Goal: Download file/media

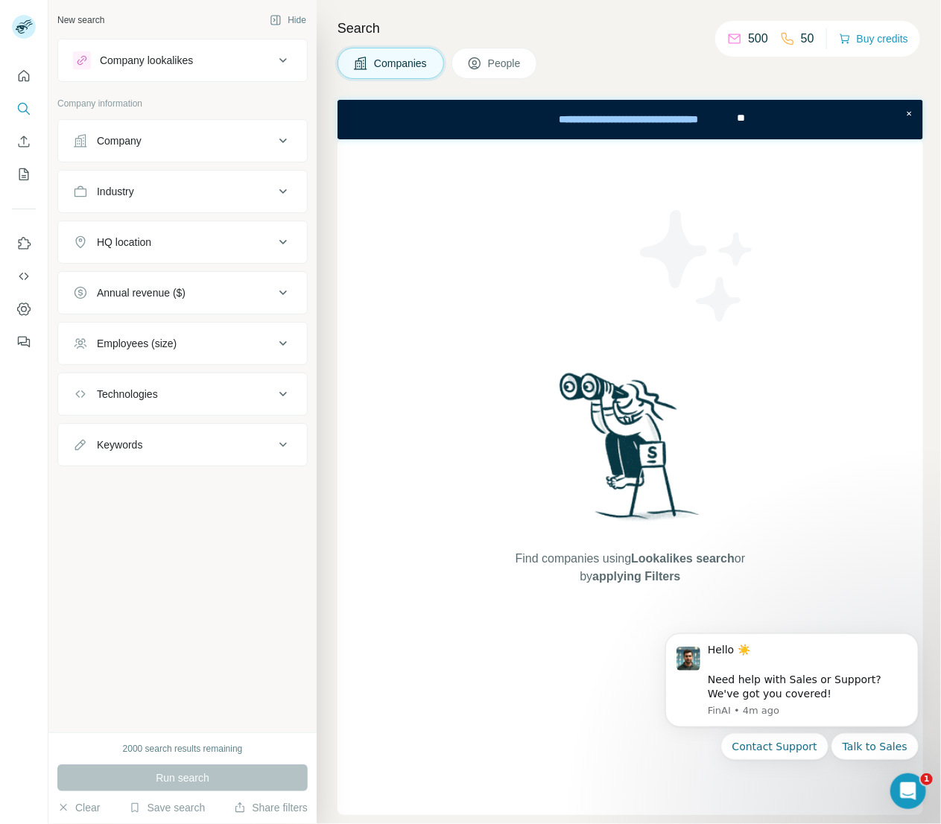
click at [495, 54] on button "People" at bounding box center [495, 63] width 86 height 31
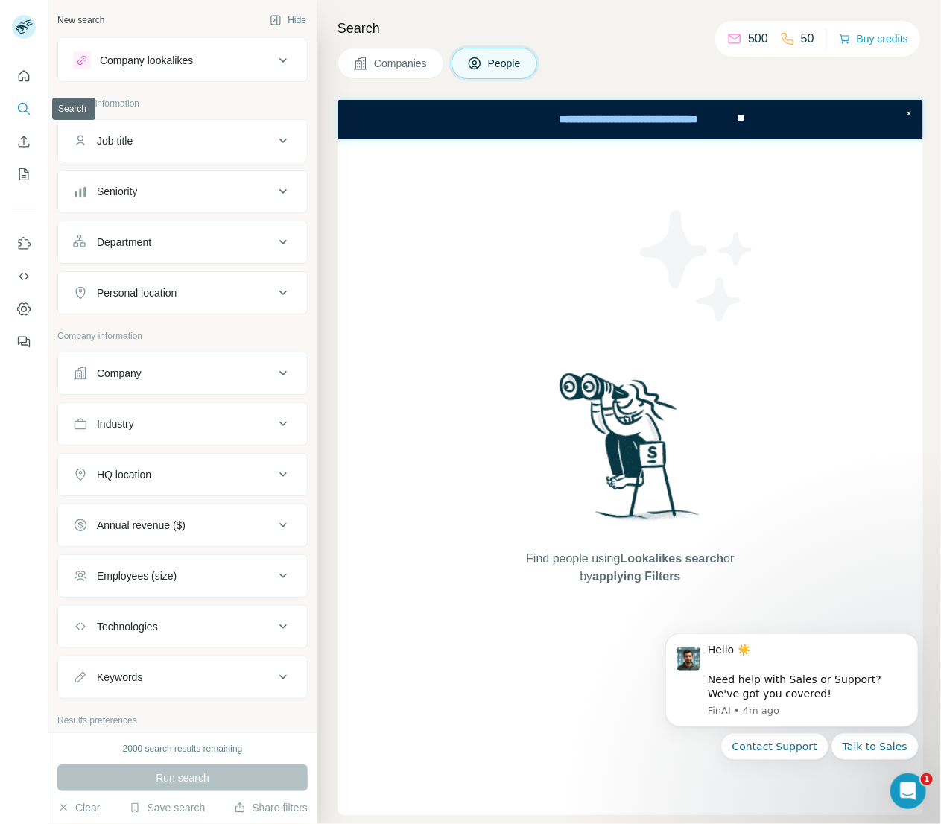
click at [25, 104] on icon "Search" at bounding box center [23, 108] width 10 height 10
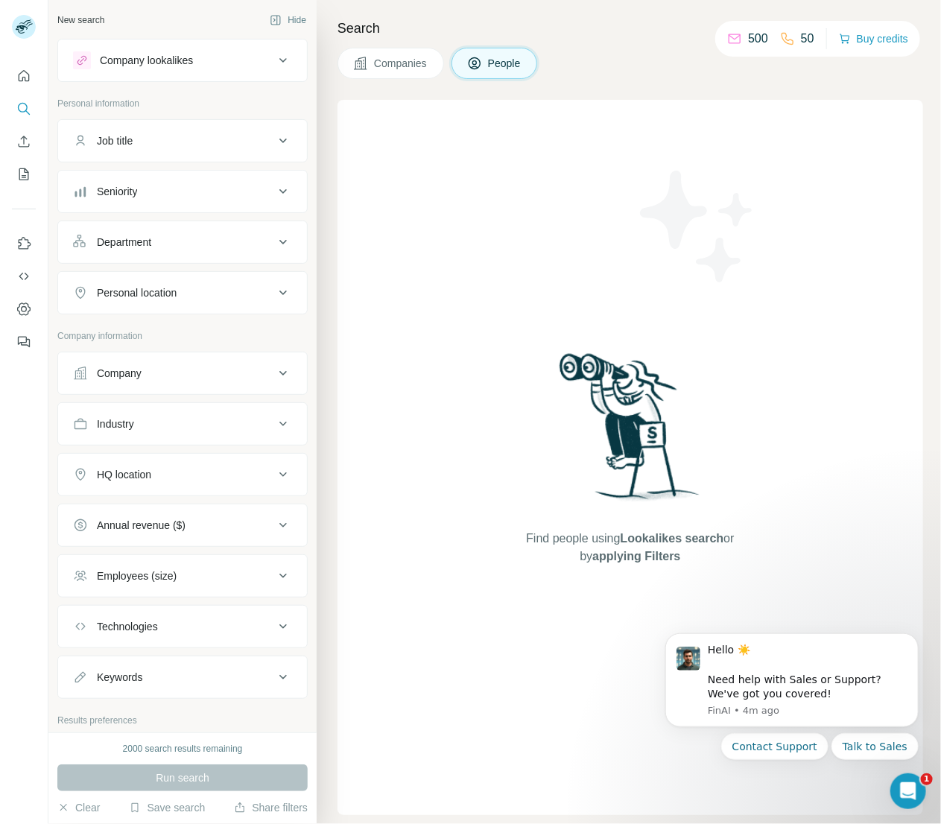
click at [86, 134] on icon at bounding box center [80, 140] width 15 height 15
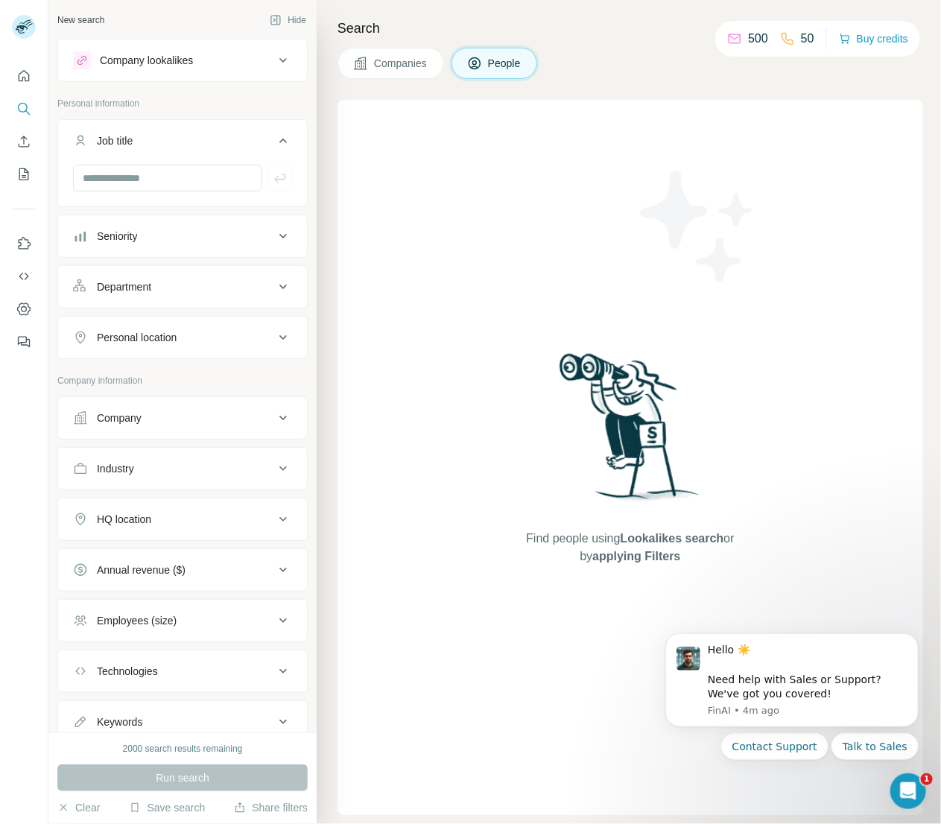
click at [124, 137] on div "Job title" at bounding box center [115, 140] width 36 height 15
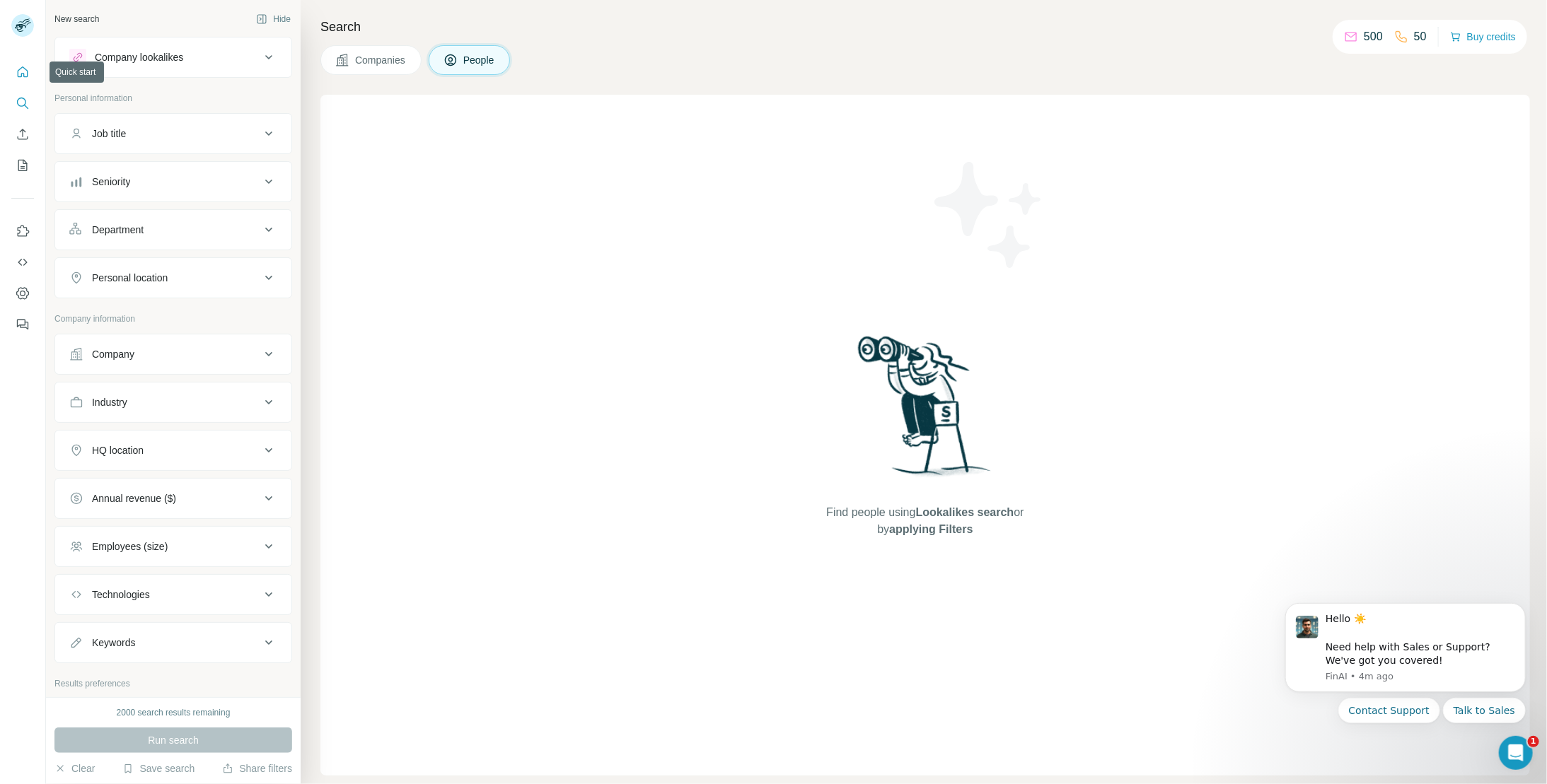
click at [28, 75] on icon "Quick start" at bounding box center [22, 72] width 14 height 14
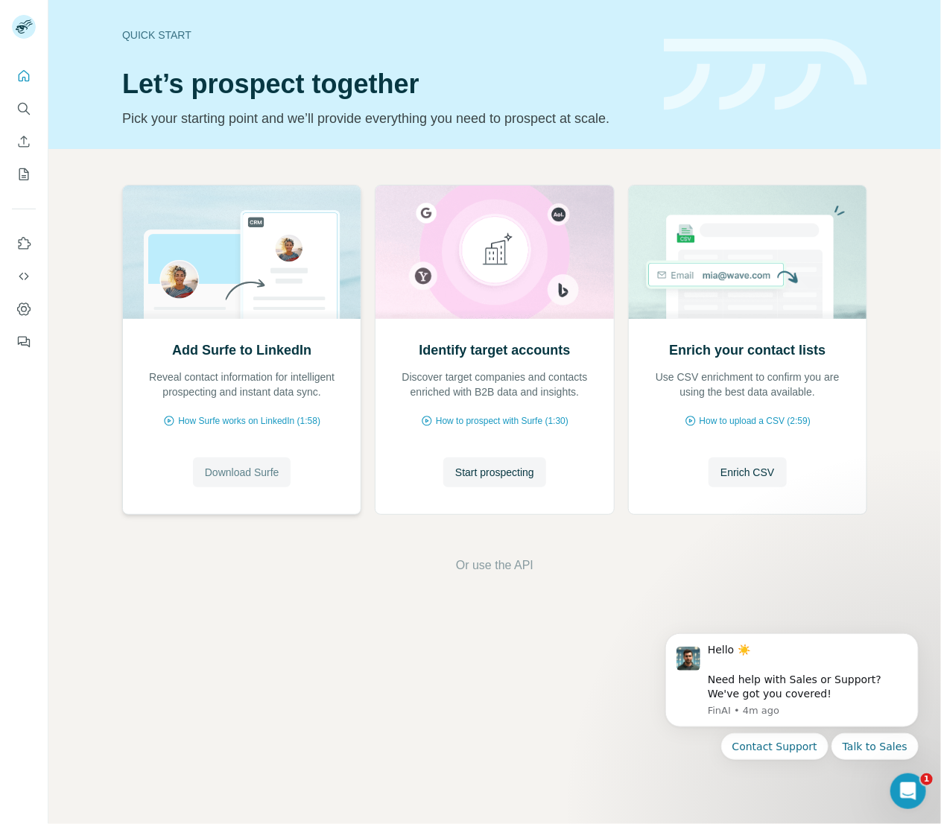
click at [247, 475] on span "Download Surfe" at bounding box center [242, 472] width 75 height 15
click at [254, 469] on span "Download Surfe" at bounding box center [242, 472] width 75 height 15
